Goal: Task Accomplishment & Management: Manage account settings

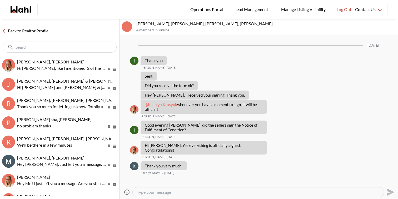
scroll to position [498, 0]
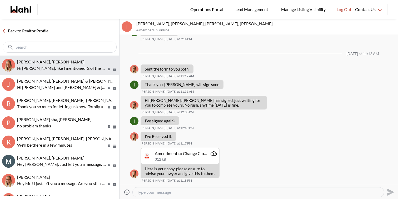
click at [59, 72] on button "Cheryl Zanetti, Michelle Hi Michelle, like I mentioned, 2 of the 3 did not meet…" at bounding box center [59, 64] width 119 height 19
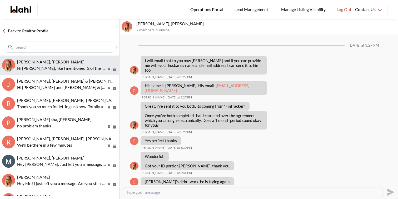
scroll to position [440, 0]
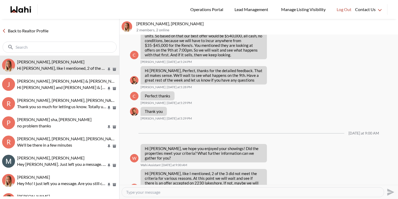
click at [166, 190] on textarea "Type your message" at bounding box center [252, 191] width 253 height 5
type textarea "Hey Cheryl, sure thanks for letting us know."
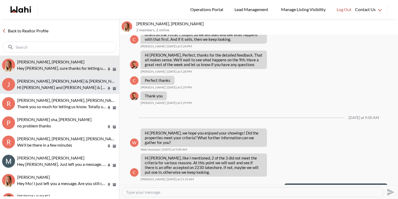
click at [84, 82] on span "Jason Brown, Jason & Lauryn Vaz-Brown, Michelle" at bounding box center [86, 80] width 138 height 5
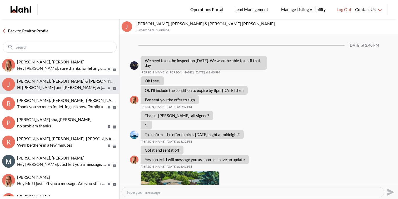
scroll to position [711, 0]
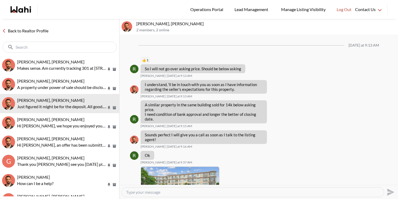
scroll to position [473, 0]
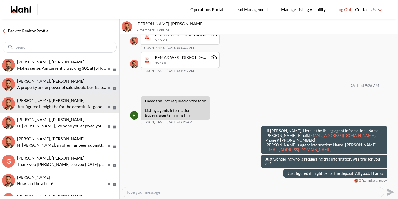
click at [54, 77] on button "Caroline Rouben, Behnam A property under power of sale should be disclosed on t…" at bounding box center [59, 84] width 119 height 19
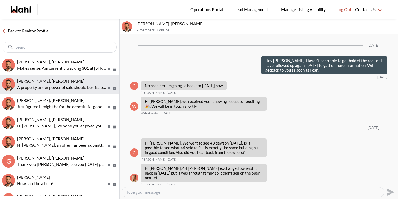
scroll to position [563, 0]
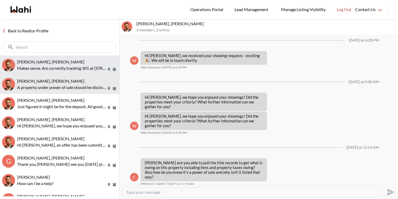
click at [58, 63] on span "Josh Hortaleza, Behnam" at bounding box center [50, 61] width 67 height 5
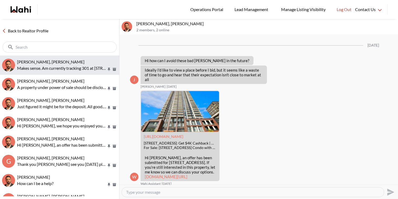
scroll to position [650, 0]
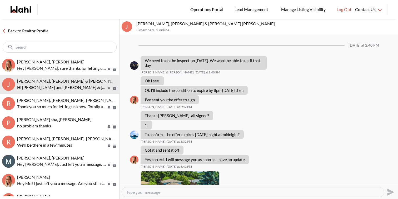
scroll to position [711, 0]
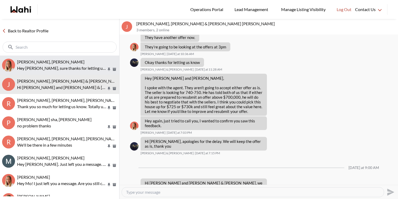
click at [71, 64] on div "[PERSON_NAME], [PERSON_NAME]" at bounding box center [67, 61] width 100 height 5
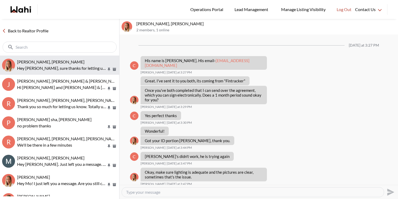
scroll to position [435, 0]
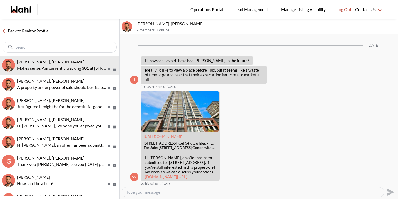
scroll to position [650, 0]
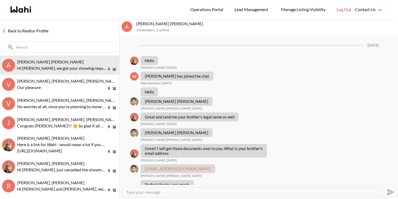
scroll to position [478, 0]
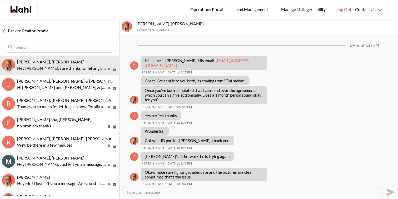
scroll to position [435, 0]
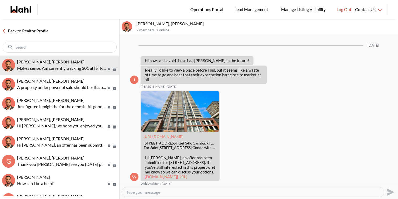
scroll to position [650, 0]
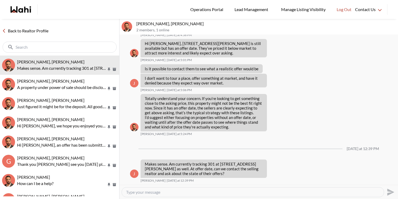
click at [289, 25] on p "[PERSON_NAME], [PERSON_NAME]" at bounding box center [265, 23] width 259 height 5
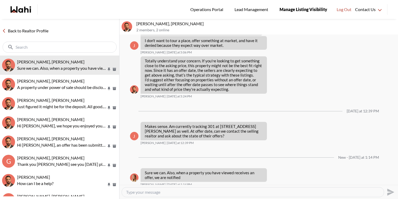
scroll to position [692, 0]
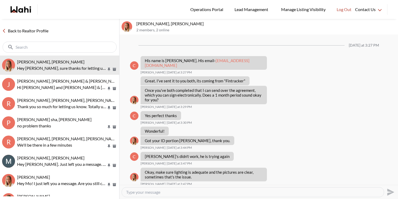
scroll to position [435, 0]
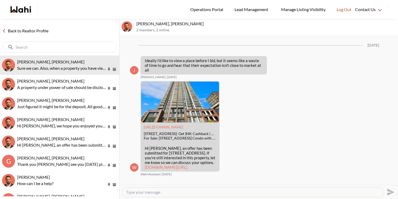
scroll to position [661, 0]
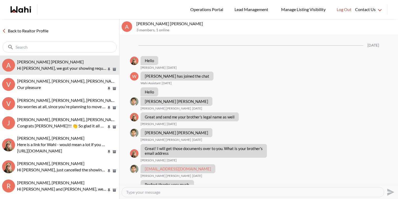
scroll to position [478, 0]
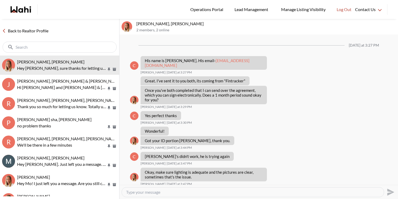
scroll to position [435, 0]
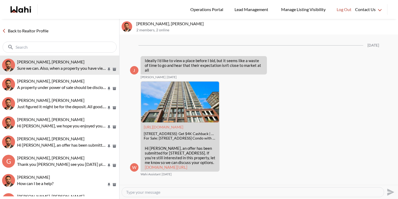
scroll to position [661, 0]
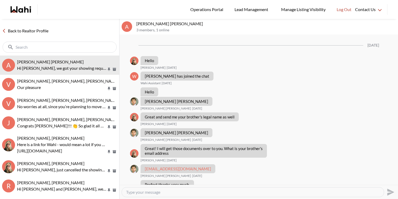
scroll to position [478, 0]
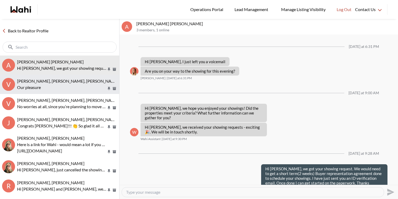
click at [55, 89] on p "Our pleasure" at bounding box center [61, 87] width 89 height 6
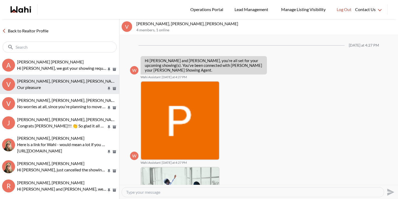
scroll to position [302, 0]
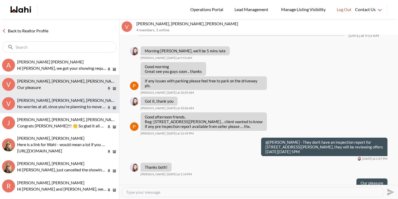
click at [60, 105] on p "No worries at all, since you’re planning to move in yourself, the seller can gi…" at bounding box center [61, 106] width 89 height 6
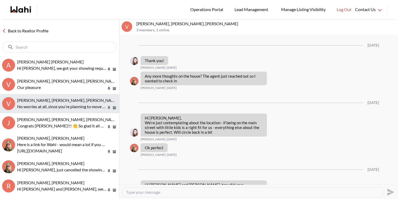
scroll to position [701, 0]
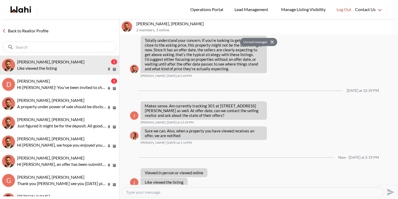
scroll to position [708, 0]
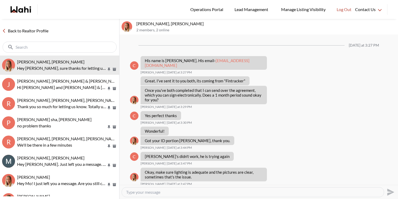
scroll to position [435, 0]
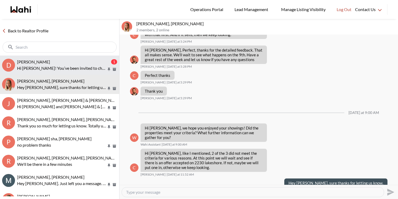
click at [50, 60] on div "Dev Garg, Faraz" at bounding box center [63, 61] width 93 height 5
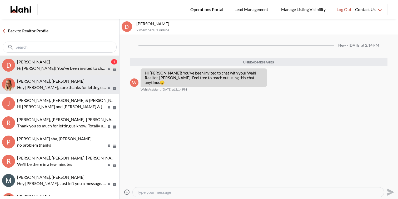
click at [51, 78] on span "Cheryl Zanetti, Michelle" at bounding box center [50, 80] width 67 height 5
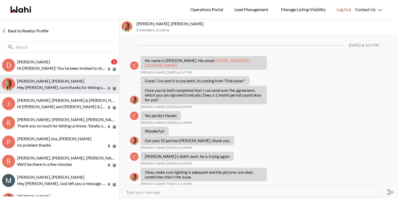
scroll to position [436, 0]
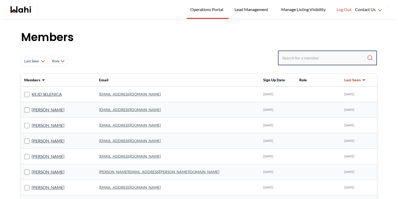
click at [295, 55] on input "Search input" at bounding box center [324, 57] width 85 height 9
paste input "[EMAIL_ADDRESS][DOMAIN_NAME]"
type input "[EMAIL_ADDRESS][DOMAIN_NAME]"
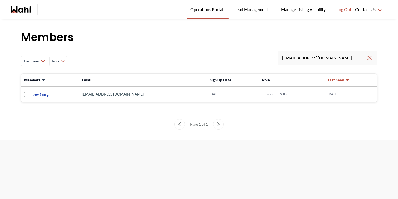
click at [32, 94] on link "Dev Garg" at bounding box center [40, 94] width 17 height 7
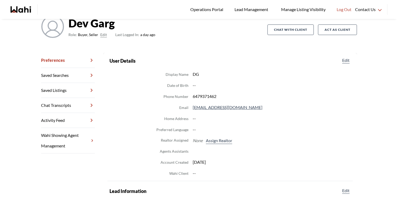
scroll to position [43, 0]
click at [224, 143] on dl "Display Name DG Date of Birth -- Phone Number [PHONE_NUMBER] Email [EMAIL_ADDRE…" at bounding box center [229, 123] width 241 height 106
click at [224, 140] on button "Assign Realtor" at bounding box center [219, 140] width 28 height 7
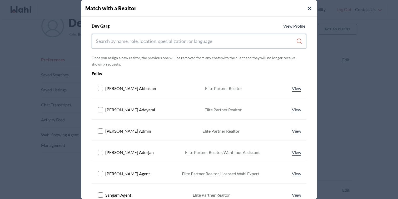
click at [193, 45] on input "Search input" at bounding box center [196, 40] width 200 height 9
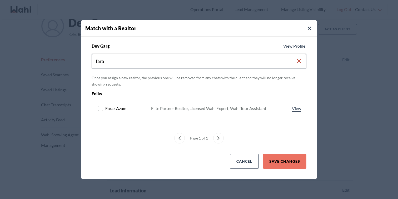
type input "fara"
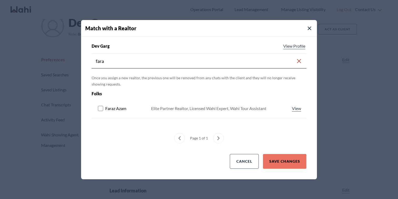
click at [102, 108] on rect at bounding box center [100, 108] width 5 height 5
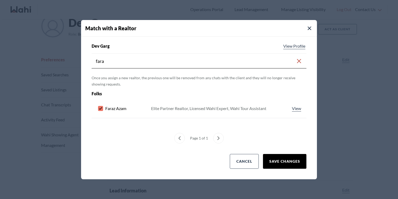
click at [273, 160] on button "Save Changes" at bounding box center [284, 161] width 43 height 15
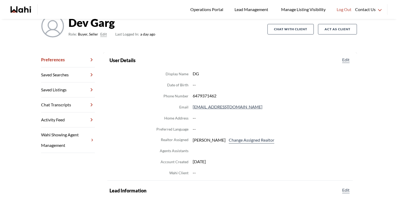
click at [23, 10] on icon "Wahi homepage" at bounding box center [24, 9] width 13 height 6
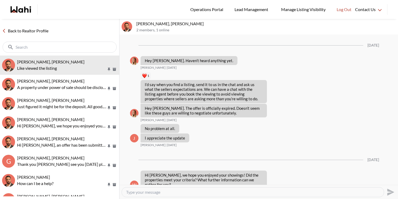
scroll to position [529, 0]
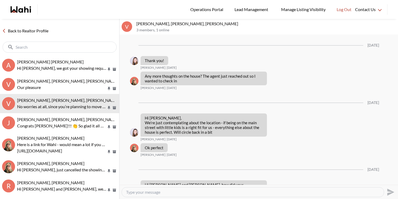
scroll to position [701, 0]
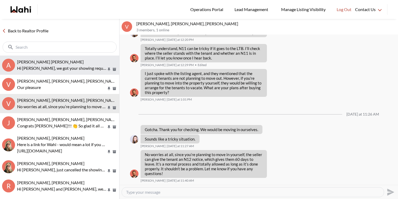
click at [62, 63] on span "Abdul Nafi Sarwari, Barb" at bounding box center [50, 61] width 67 height 5
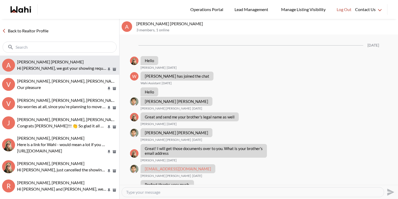
scroll to position [478, 0]
